Goal: Information Seeking & Learning: Check status

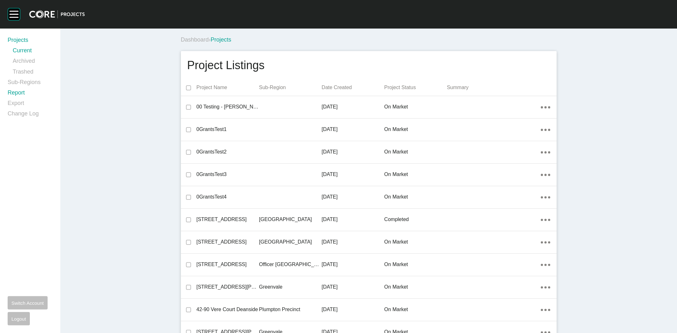
click at [15, 90] on link "Report" at bounding box center [30, 94] width 45 height 10
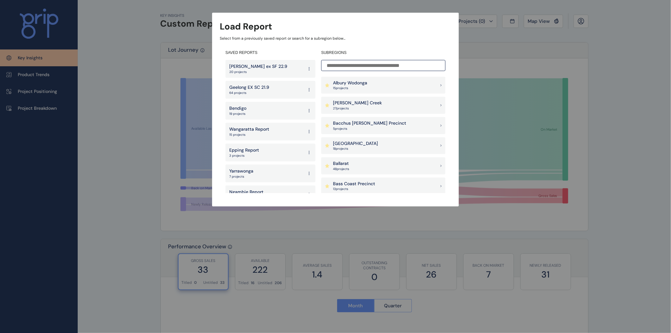
click at [365, 105] on p "[PERSON_NAME] Creek" at bounding box center [357, 103] width 49 height 6
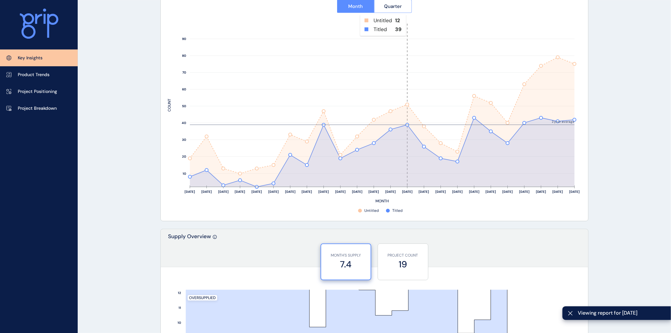
scroll to position [300, 0]
click at [396, 9] on button "Quarter" at bounding box center [393, 5] width 38 height 13
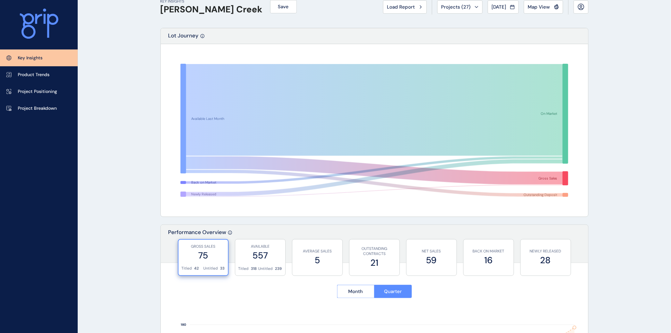
scroll to position [0, 0]
